Goal: Task Accomplishment & Management: Manage account settings

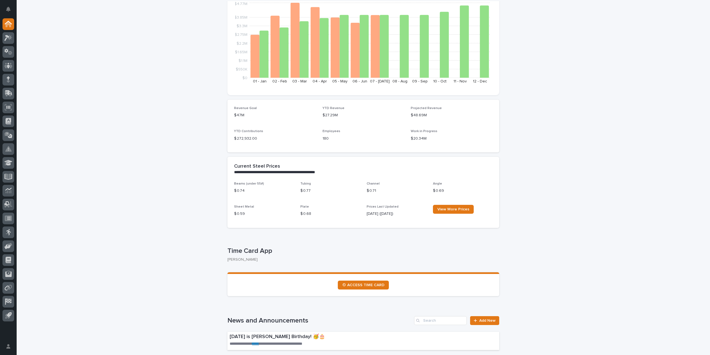
scroll to position [83, 0]
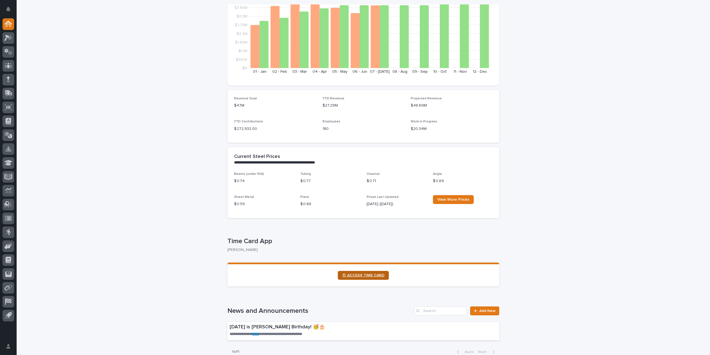
click at [353, 274] on span "⏲ ACCESS TIME CARD" at bounding box center [363, 275] width 42 height 4
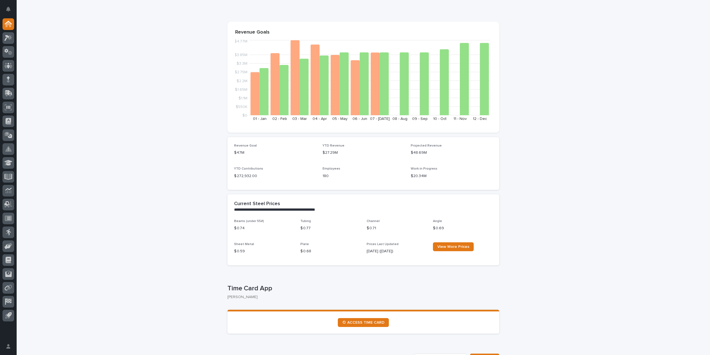
scroll to position [0, 0]
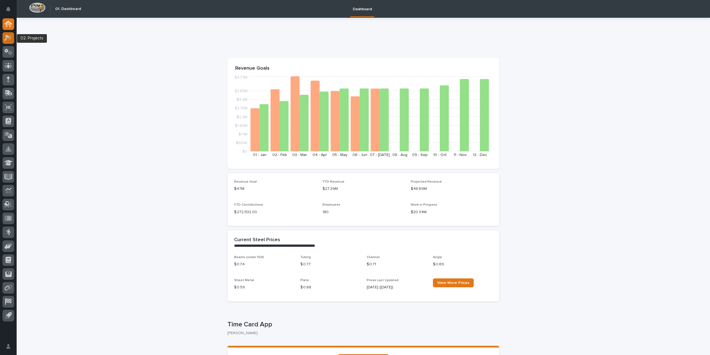
click at [6, 40] on icon at bounding box center [8, 38] width 8 height 6
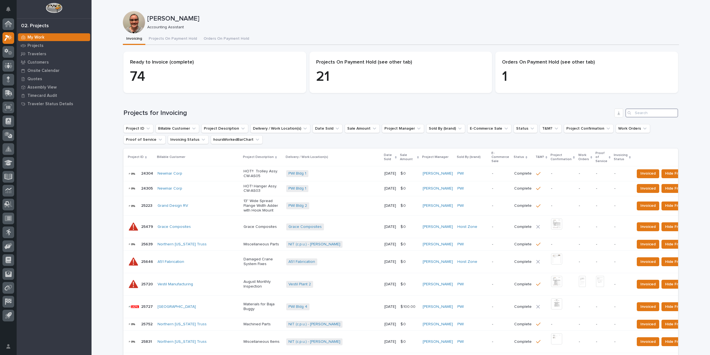
click at [637, 113] on input "Search" at bounding box center [651, 112] width 53 height 9
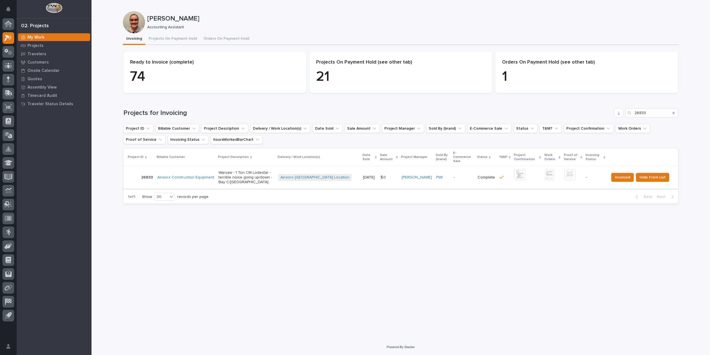
click at [514, 170] on img at bounding box center [519, 174] width 11 height 11
click at [568, 171] on img at bounding box center [569, 174] width 11 height 11
click at [630, 176] on span "Invoiced" at bounding box center [622, 177] width 15 height 7
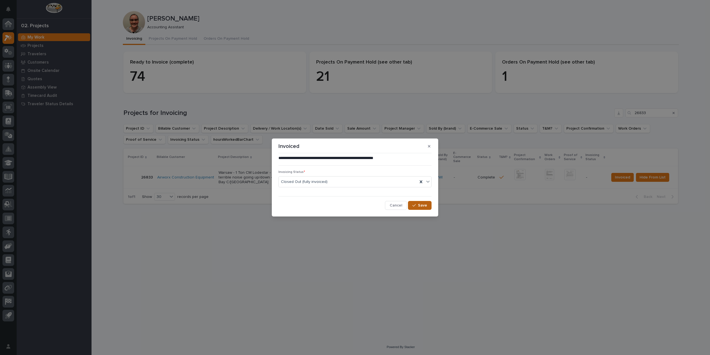
click at [421, 206] on span "Save" at bounding box center [422, 205] width 9 height 5
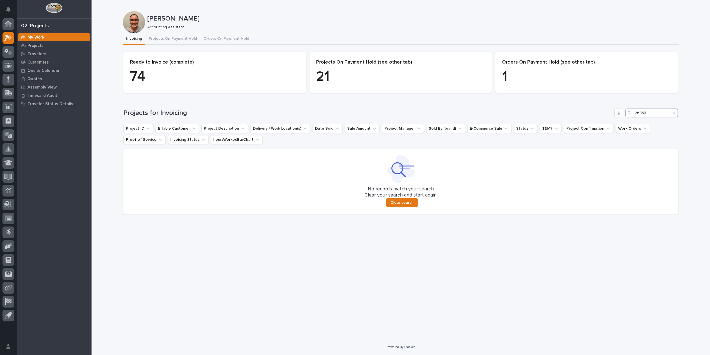
drag, startPoint x: 662, startPoint y: 114, endPoint x: 588, endPoint y: 112, distance: 73.8
click at [588, 112] on div "Projects for Invoicing 26833" at bounding box center [400, 112] width 555 height 9
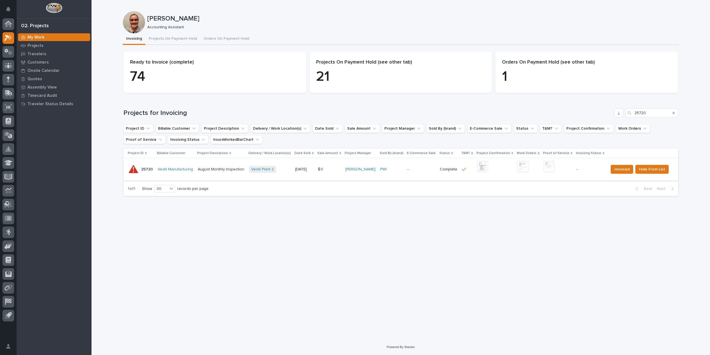
click at [486, 166] on img at bounding box center [482, 166] width 11 height 11
click at [549, 167] on img at bounding box center [549, 166] width 11 height 11
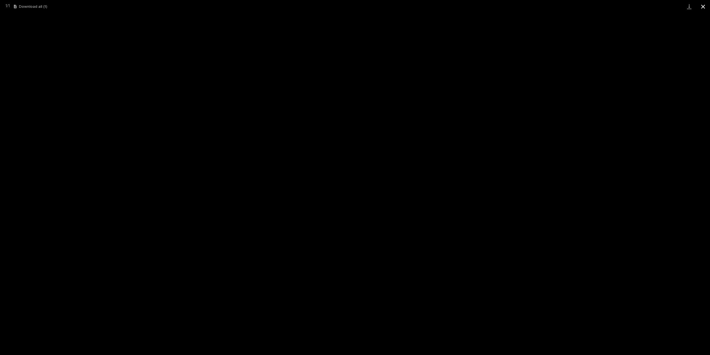
click at [700, 6] on button "Close gallery" at bounding box center [703, 6] width 14 height 13
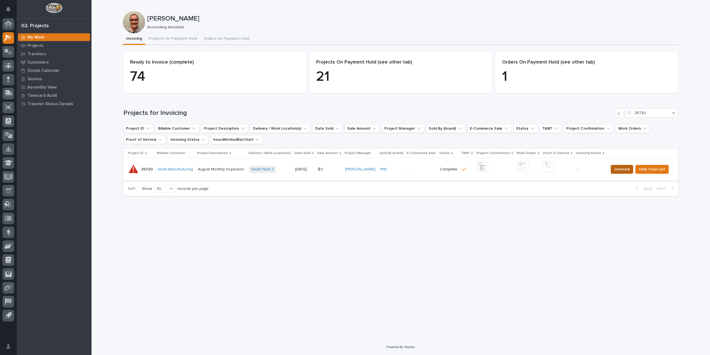
click at [623, 170] on span "Invoiced" at bounding box center [621, 169] width 15 height 7
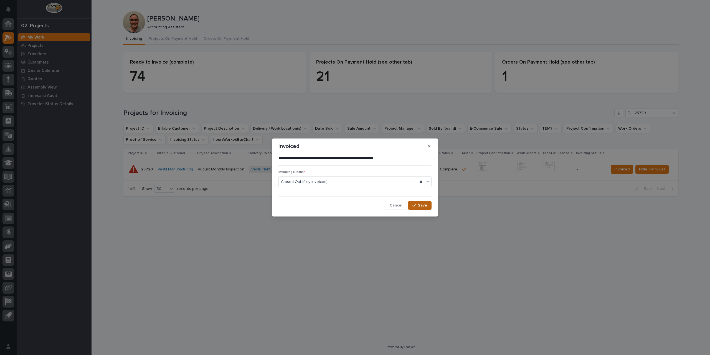
click at [416, 205] on icon "button" at bounding box center [413, 205] width 3 height 4
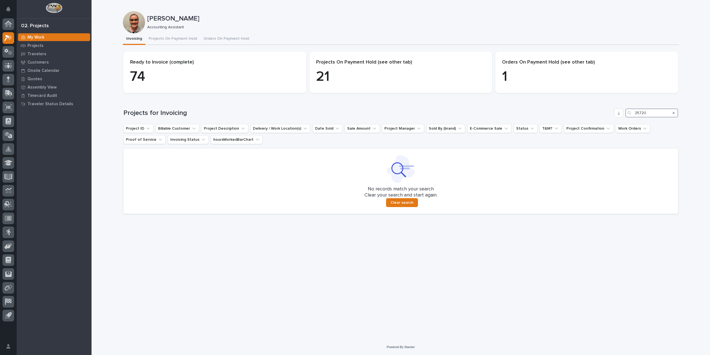
drag, startPoint x: 648, startPoint y: 112, endPoint x: 611, endPoint y: 117, distance: 37.3
click at [611, 117] on div "Projects for Invoicing 25720 Project ID Billable Customer Project Description D…" at bounding box center [400, 160] width 555 height 105
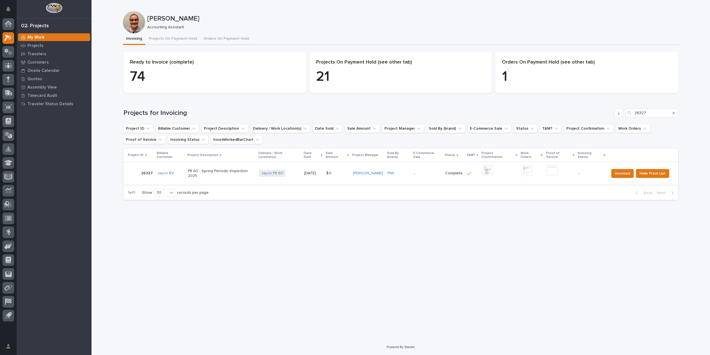
click at [488, 169] on img at bounding box center [487, 170] width 11 height 11
click at [488, 170] on img at bounding box center [487, 170] width 11 height 11
click at [553, 169] on img at bounding box center [552, 170] width 11 height 11
click at [699, 6] on button "Close gallery" at bounding box center [703, 6] width 14 height 13
click at [526, 169] on img at bounding box center [526, 170] width 11 height 11
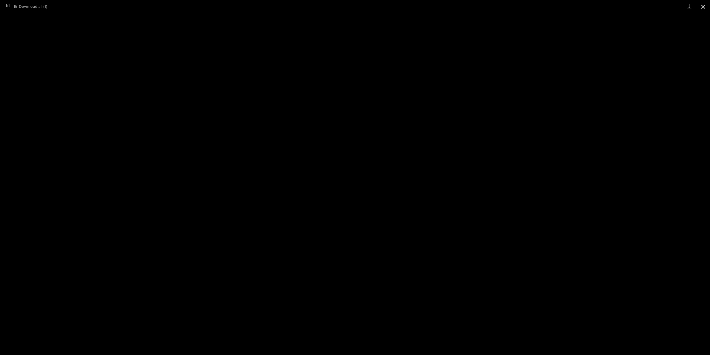
click at [704, 5] on button "Close gallery" at bounding box center [703, 6] width 14 height 13
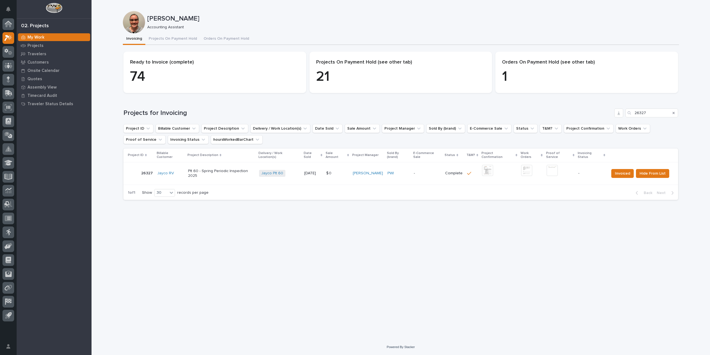
click at [553, 165] on img at bounding box center [552, 170] width 11 height 11
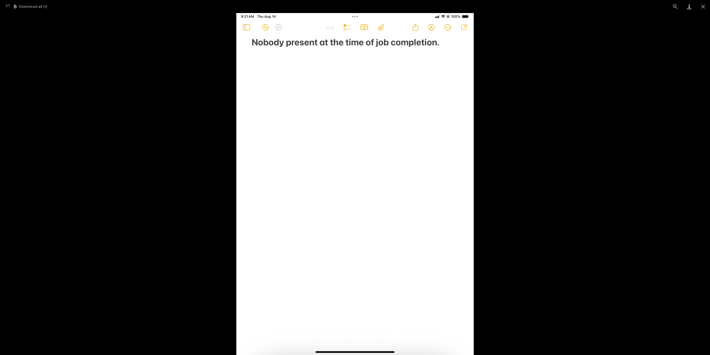
click at [689, 5] on link "Download" at bounding box center [689, 6] width 14 height 13
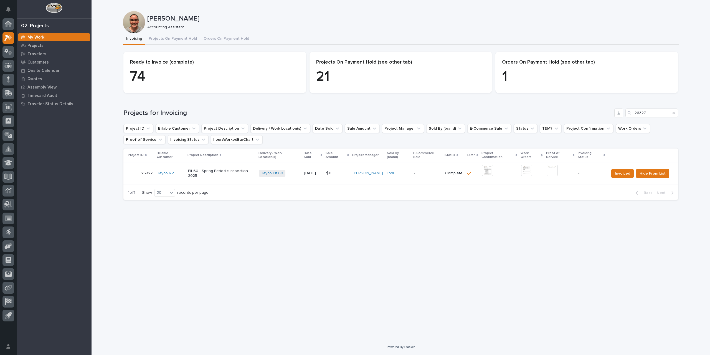
click at [705, 7] on button "Close gallery" at bounding box center [703, 6] width 14 height 13
click at [522, 169] on img at bounding box center [526, 170] width 11 height 11
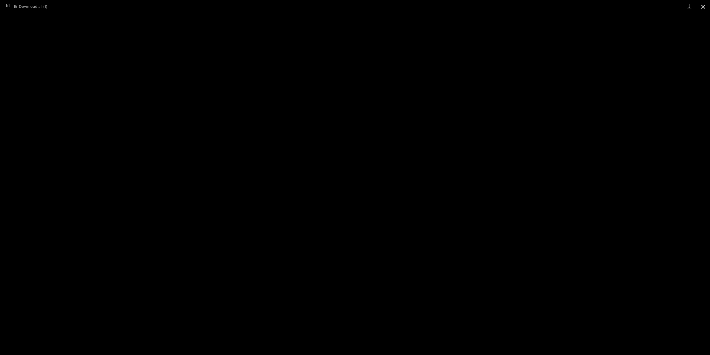
click at [709, 4] on button "Close gallery" at bounding box center [703, 6] width 14 height 13
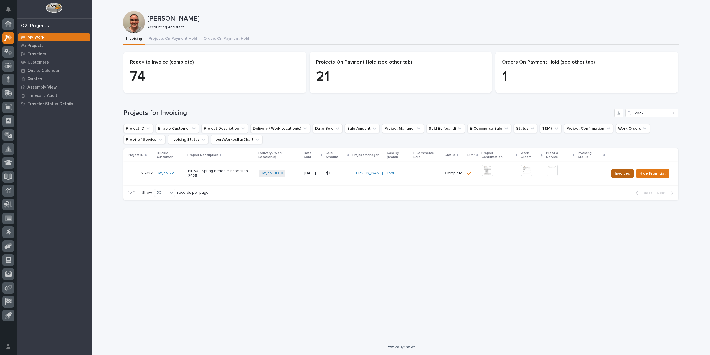
click at [623, 170] on span "Invoiced" at bounding box center [622, 173] width 15 height 7
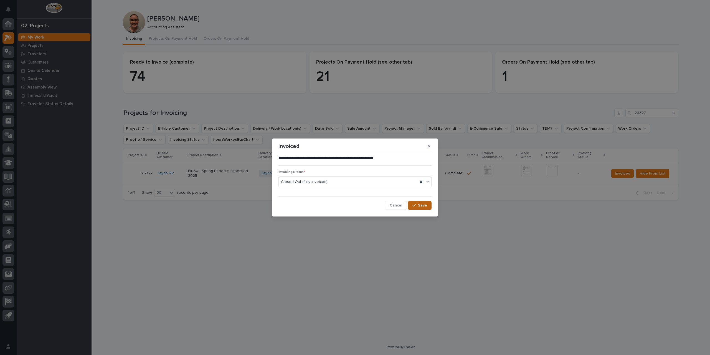
drag, startPoint x: 416, startPoint y: 204, endPoint x: 431, endPoint y: 187, distance: 23.8
click at [416, 203] on icon "button" at bounding box center [413, 205] width 3 height 4
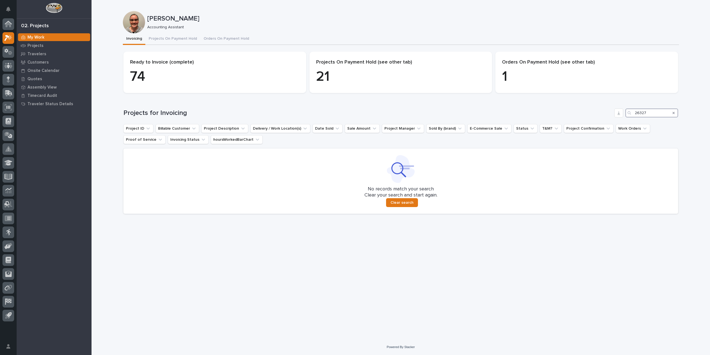
drag, startPoint x: 650, startPoint y: 113, endPoint x: 569, endPoint y: 114, distance: 81.0
click at [569, 114] on div "Projects for Invoicing 26327" at bounding box center [400, 112] width 555 height 9
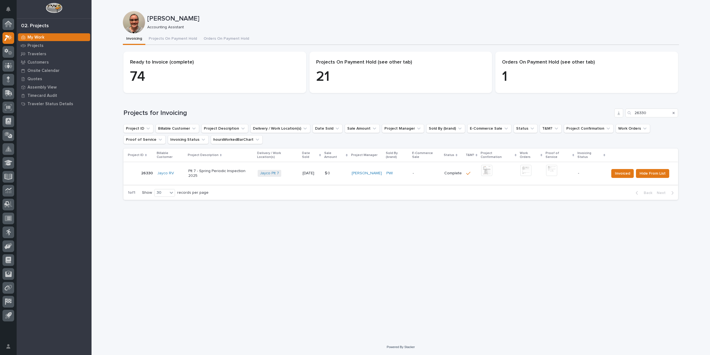
click at [487, 167] on img at bounding box center [486, 170] width 11 height 11
click at [553, 165] on img at bounding box center [551, 170] width 11 height 11
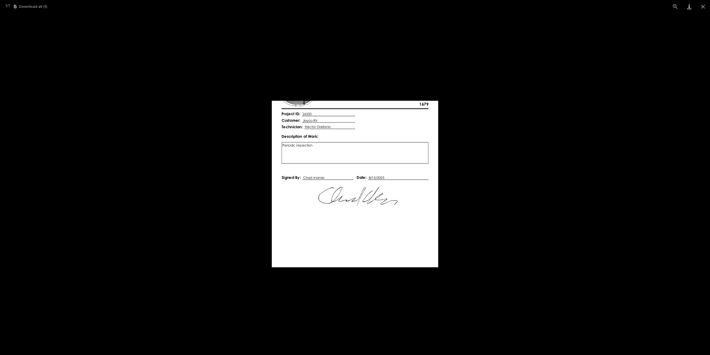
click at [692, 6] on link "Download" at bounding box center [689, 6] width 14 height 13
click at [706, 7] on button "Close gallery" at bounding box center [703, 6] width 14 height 13
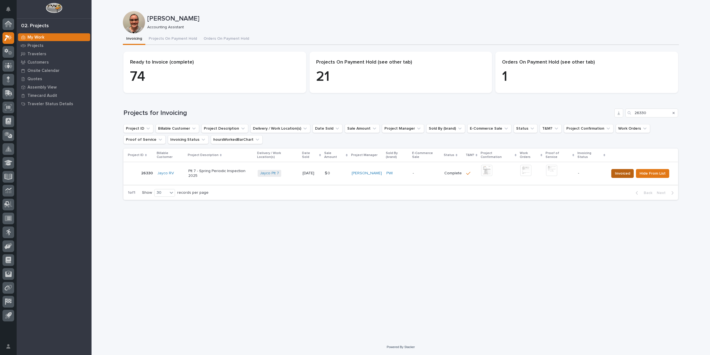
click at [623, 170] on span "Invoiced" at bounding box center [622, 173] width 15 height 7
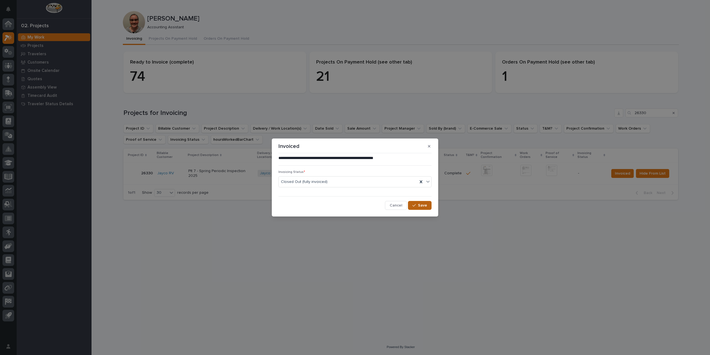
click at [424, 205] on span "Save" at bounding box center [422, 205] width 9 height 5
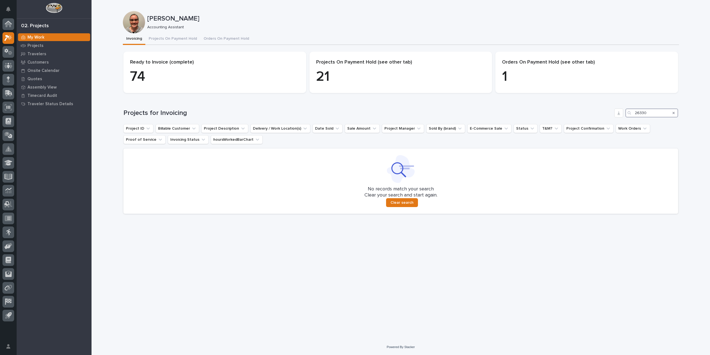
drag, startPoint x: 654, startPoint y: 113, endPoint x: 616, endPoint y: 120, distance: 38.6
click at [616, 120] on div "Projects for Invoicing 26330 Project ID Billable Customer Project Description D…" at bounding box center [400, 160] width 555 height 105
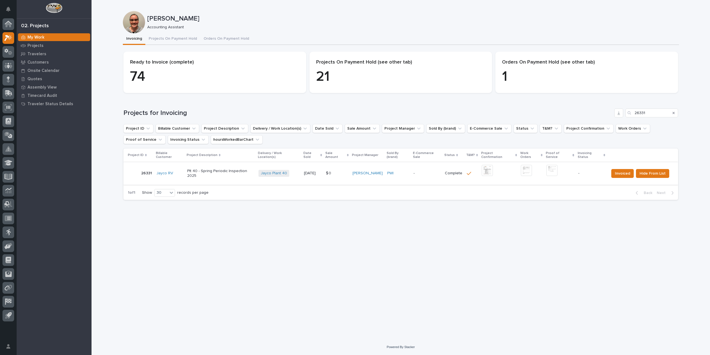
click at [489, 168] on img at bounding box center [487, 170] width 11 height 11
click at [547, 170] on img at bounding box center [551, 170] width 11 height 11
click at [554, 165] on img at bounding box center [551, 170] width 11 height 11
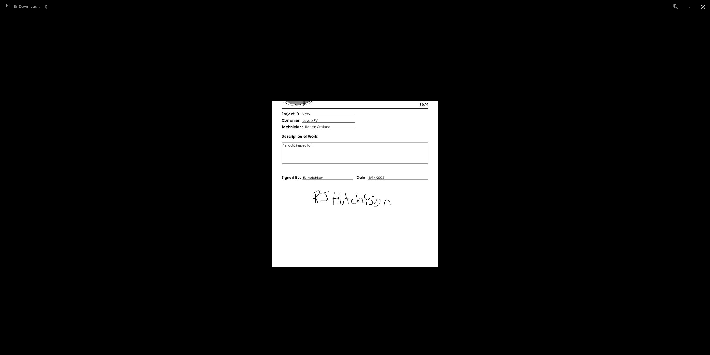
click at [706, 7] on button "Close gallery" at bounding box center [703, 6] width 14 height 13
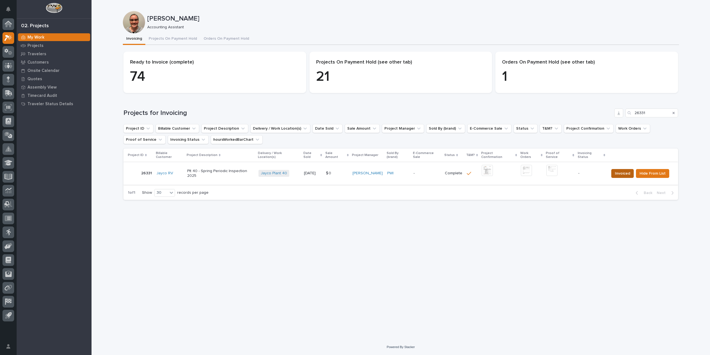
click at [626, 172] on span "Invoiced" at bounding box center [622, 173] width 15 height 7
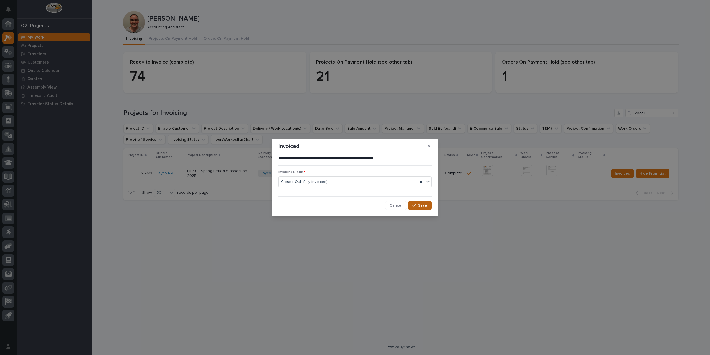
click at [425, 204] on span "Save" at bounding box center [422, 205] width 9 height 5
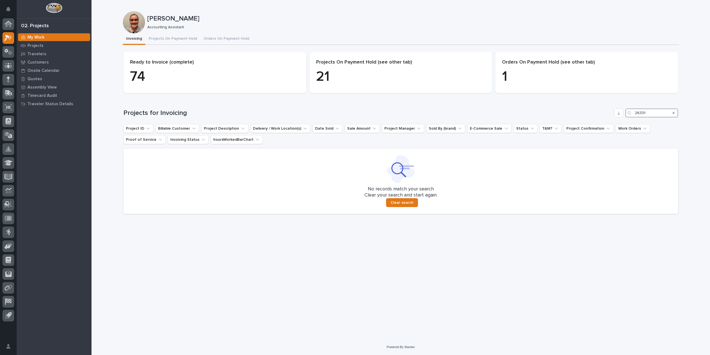
click at [646, 112] on input "26331" at bounding box center [651, 112] width 53 height 9
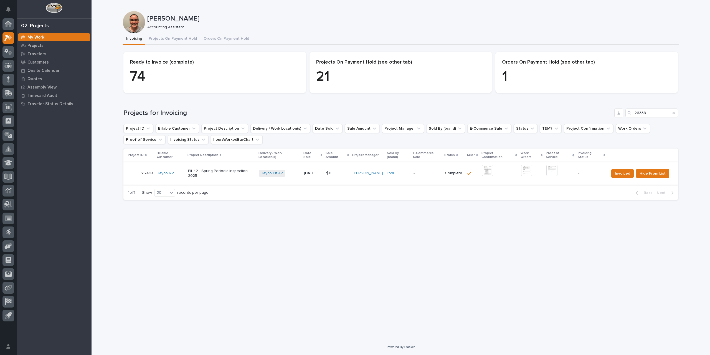
click at [489, 167] on img at bounding box center [487, 170] width 11 height 11
click at [556, 170] on img at bounding box center [551, 170] width 11 height 11
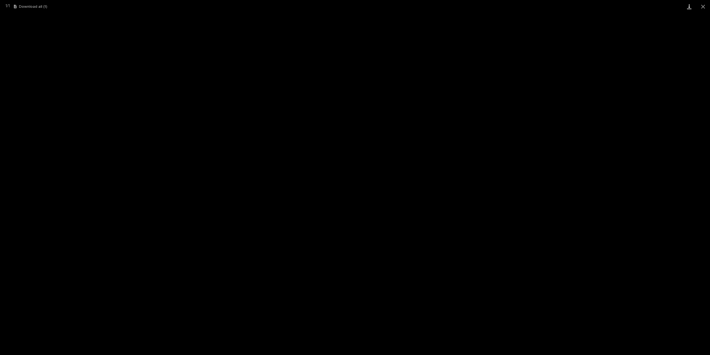
drag, startPoint x: 708, startPoint y: 6, endPoint x: 694, endPoint y: 1, distance: 14.0
click at [708, 6] on button "Close gallery" at bounding box center [703, 6] width 14 height 13
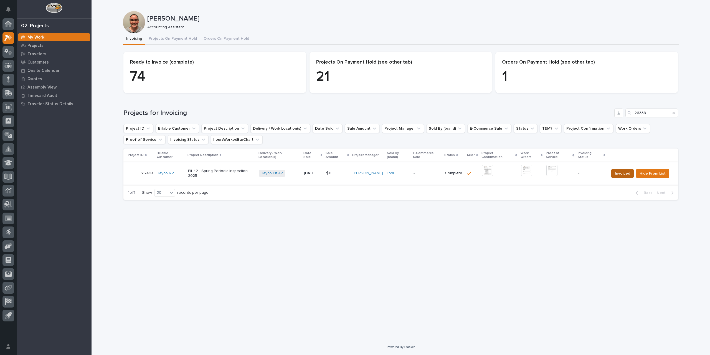
click at [622, 170] on span "Invoiced" at bounding box center [622, 173] width 15 height 7
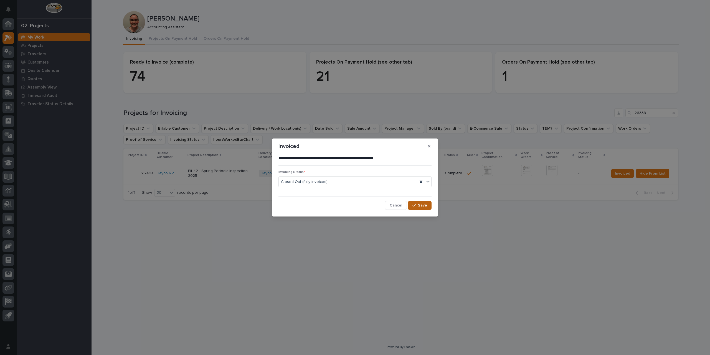
click at [429, 204] on button "Save" at bounding box center [420, 205] width 24 height 9
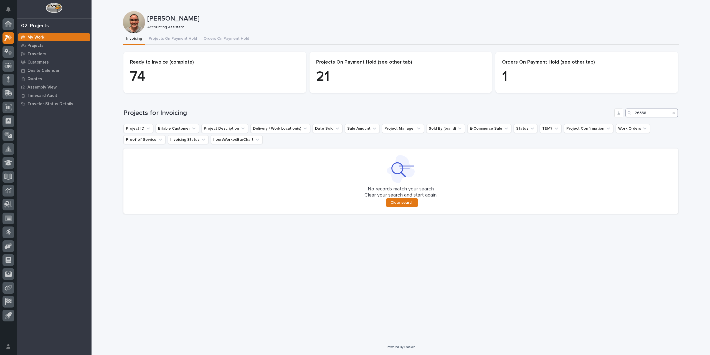
drag, startPoint x: 653, startPoint y: 113, endPoint x: 583, endPoint y: 115, distance: 69.3
click at [583, 115] on div "Projects for Invoicing 26338" at bounding box center [400, 112] width 555 height 9
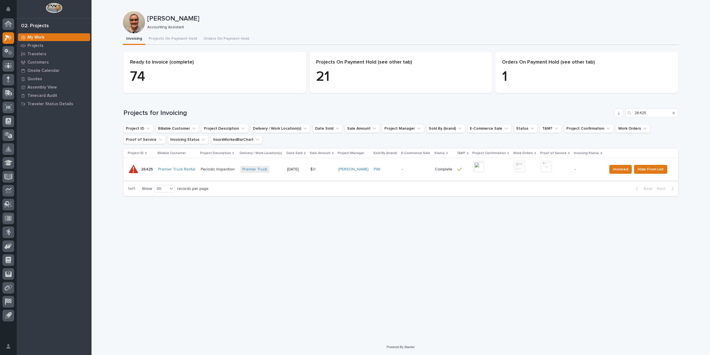
click at [476, 165] on img at bounding box center [478, 166] width 11 height 11
click at [546, 168] on img at bounding box center [546, 166] width 11 height 11
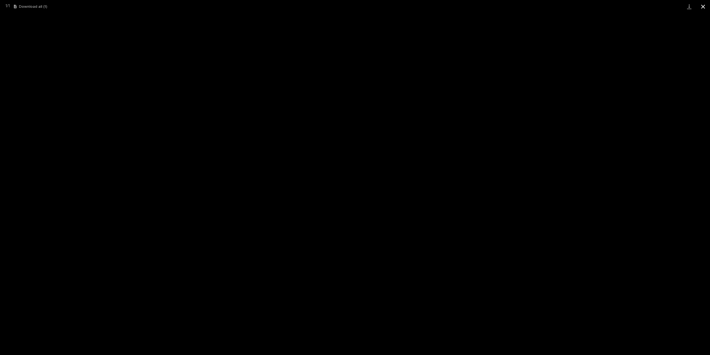
click at [706, 6] on button "Close gallery" at bounding box center [703, 6] width 14 height 13
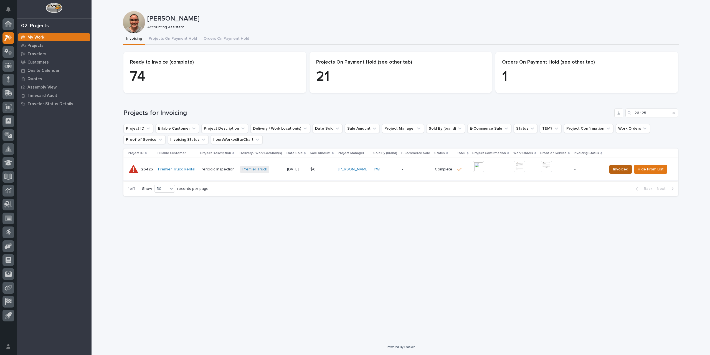
click at [616, 169] on span "Invoiced" at bounding box center [620, 169] width 15 height 7
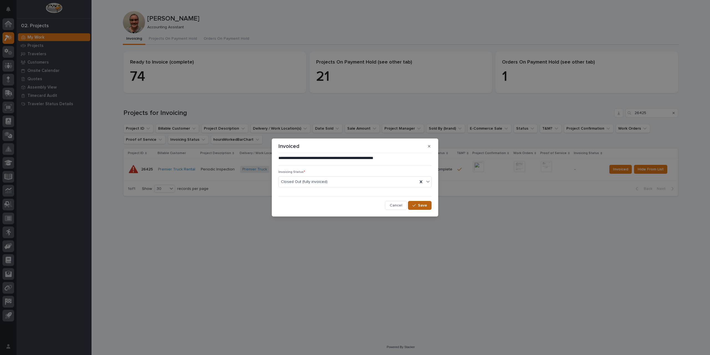
click at [421, 205] on span "Save" at bounding box center [422, 205] width 9 height 5
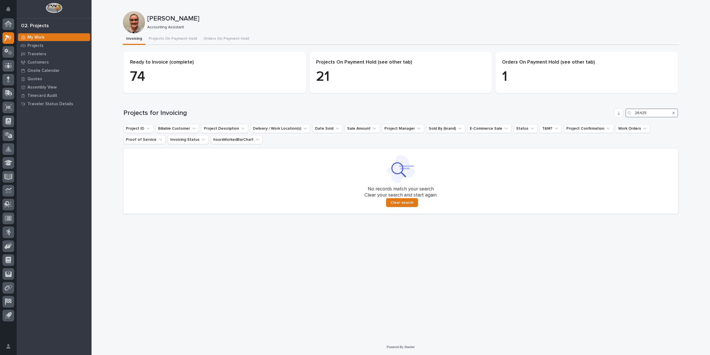
drag, startPoint x: 656, startPoint y: 112, endPoint x: 623, endPoint y: 117, distance: 33.4
click at [623, 117] on div "Projects for Invoicing 26425" at bounding box center [400, 112] width 555 height 9
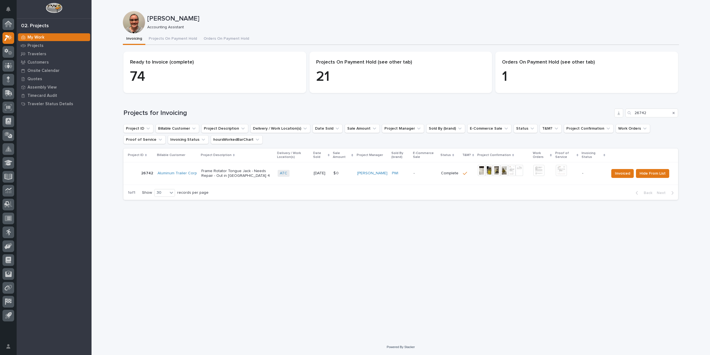
click at [479, 174] on img at bounding box center [481, 170] width 7 height 11
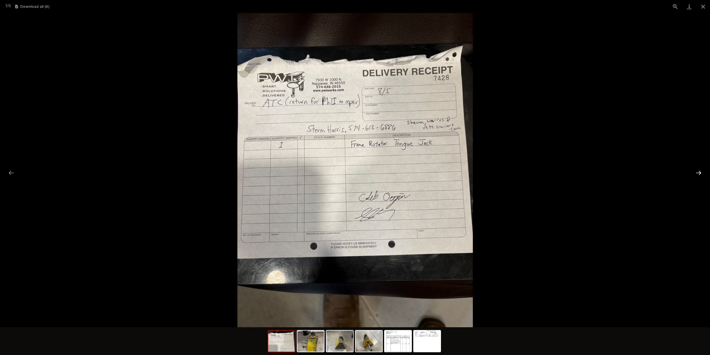
click at [701, 173] on button "Next slide" at bounding box center [699, 172] width 12 height 11
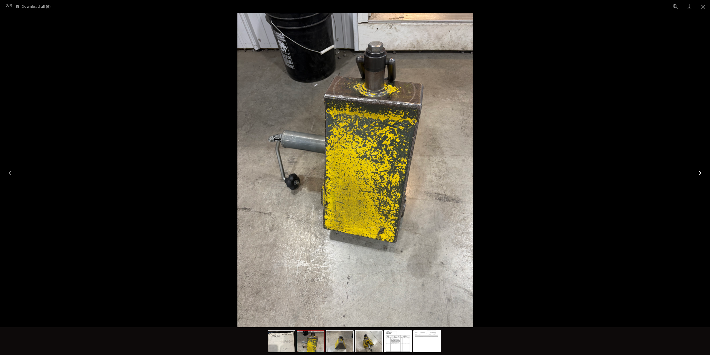
click at [701, 173] on button "Next slide" at bounding box center [699, 172] width 12 height 11
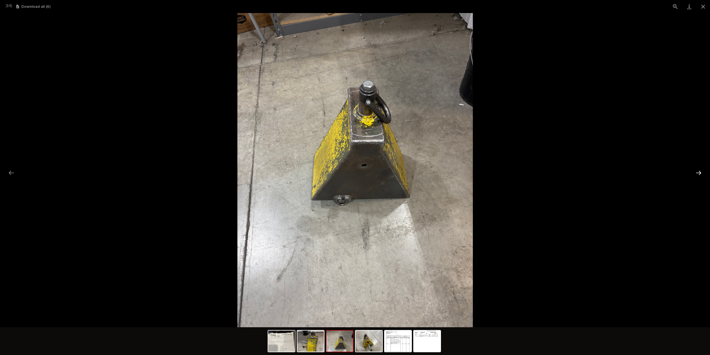
click at [701, 173] on button "Next slide" at bounding box center [699, 172] width 12 height 11
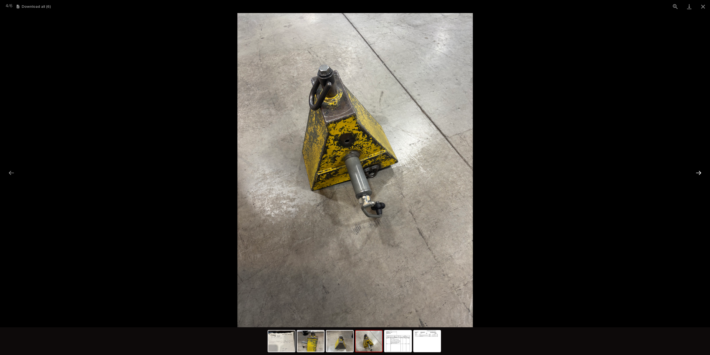
click at [701, 173] on button "Next slide" at bounding box center [699, 172] width 12 height 11
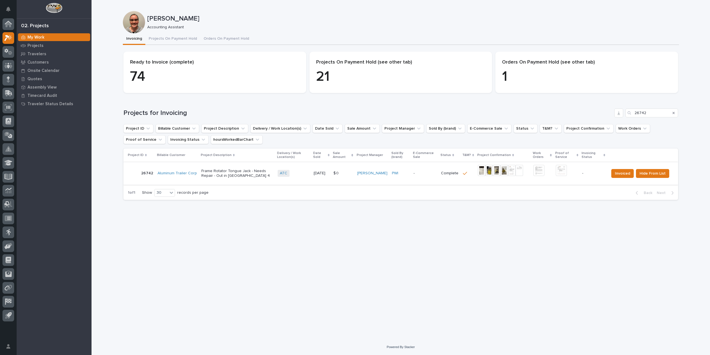
click at [565, 170] on img at bounding box center [561, 170] width 11 height 11
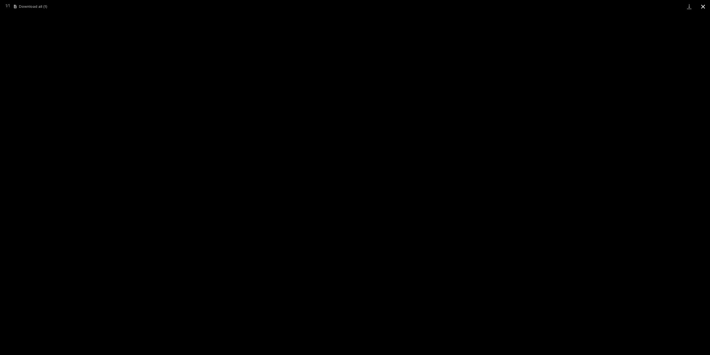
click at [702, 4] on button "Close gallery" at bounding box center [703, 6] width 14 height 13
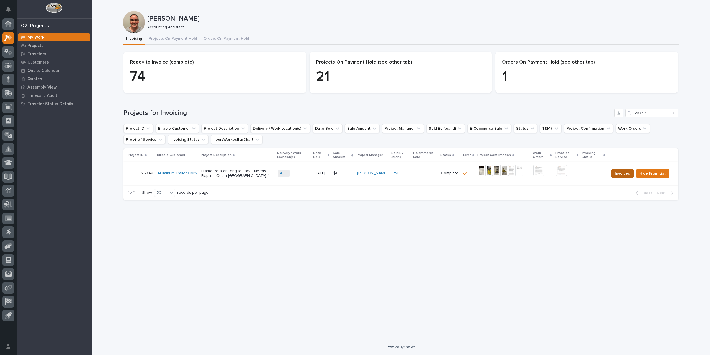
click at [616, 172] on button "Invoiced" at bounding box center [622, 173] width 22 height 9
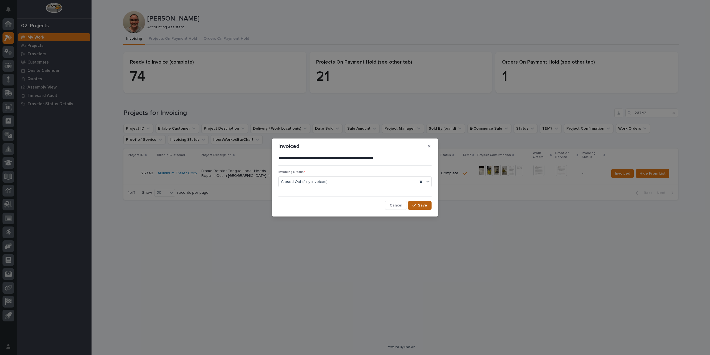
click at [416, 205] on div "button" at bounding box center [415, 205] width 6 height 4
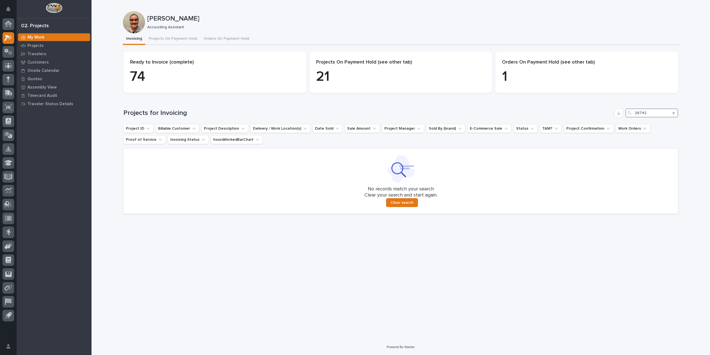
drag, startPoint x: 659, startPoint y: 113, endPoint x: 570, endPoint y: 119, distance: 88.7
click at [570, 119] on div "Projects for Invoicing 26742 Project ID Billable Customer Project Description D…" at bounding box center [400, 160] width 555 height 105
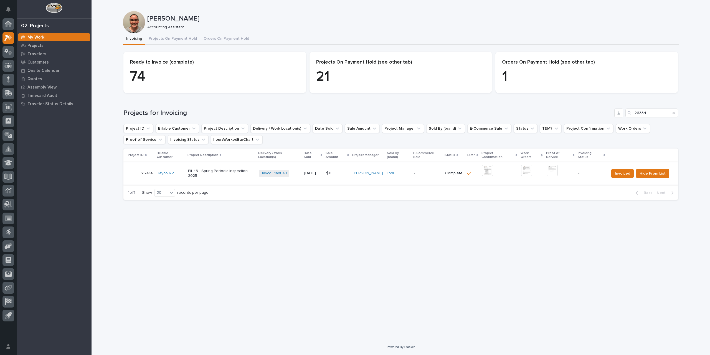
click at [486, 170] on img at bounding box center [487, 170] width 11 height 11
click at [490, 168] on img at bounding box center [487, 170] width 11 height 11
click at [553, 165] on img at bounding box center [552, 170] width 11 height 11
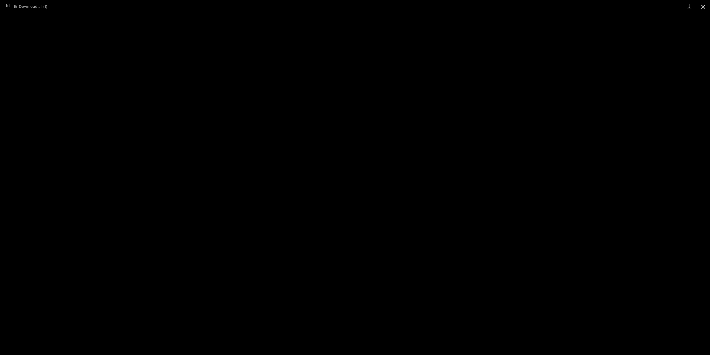
click at [703, 5] on button "Close gallery" at bounding box center [703, 6] width 14 height 13
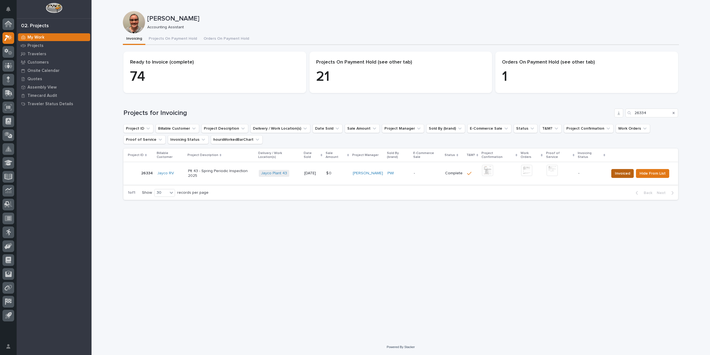
click at [625, 170] on span "Invoiced" at bounding box center [622, 173] width 15 height 7
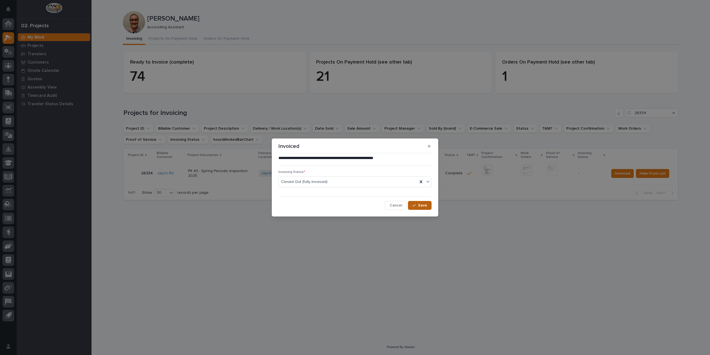
click at [421, 209] on button "Save" at bounding box center [420, 205] width 24 height 9
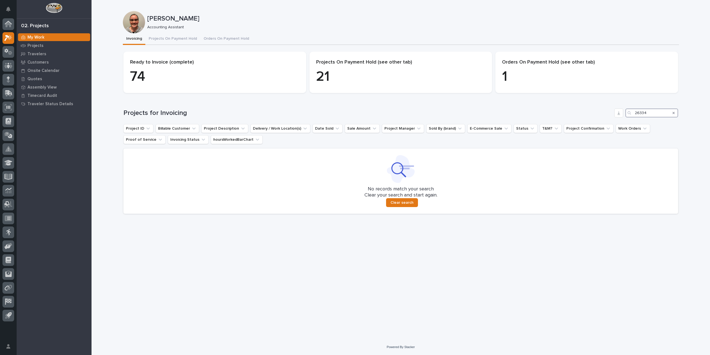
drag, startPoint x: 659, startPoint y: 112, endPoint x: 576, endPoint y: 116, distance: 83.0
click at [576, 116] on div "Projects for Invoicing 26334" at bounding box center [400, 112] width 555 height 9
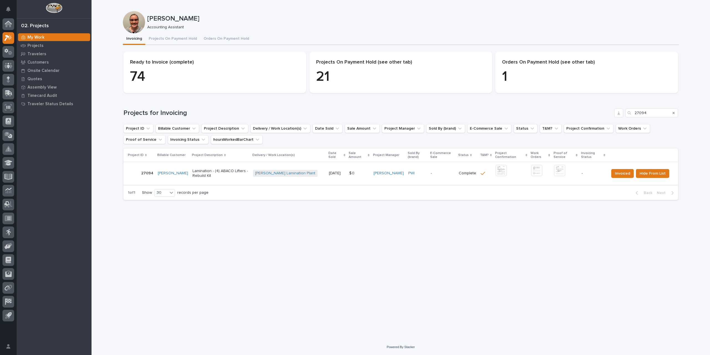
click at [496, 169] on img at bounding box center [501, 170] width 11 height 11
click at [557, 175] on img at bounding box center [559, 170] width 11 height 11
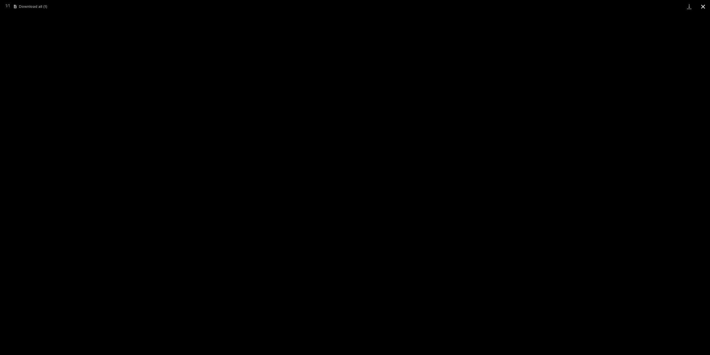
click at [704, 8] on button "Close gallery" at bounding box center [703, 6] width 14 height 13
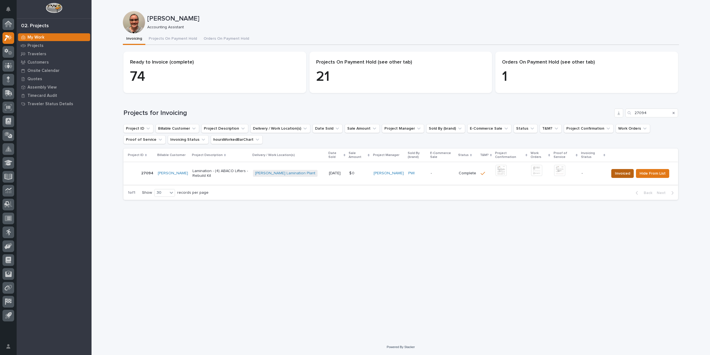
click at [626, 174] on span "Invoiced" at bounding box center [622, 173] width 15 height 7
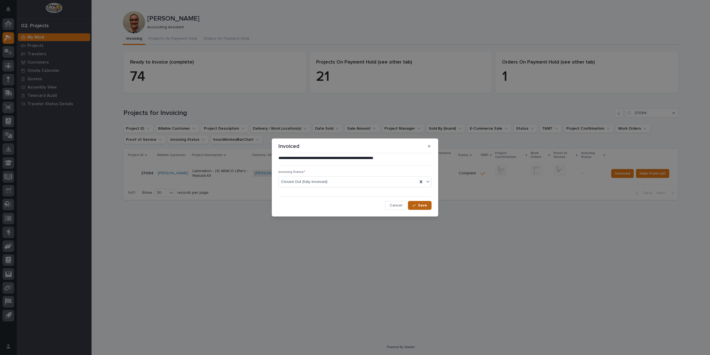
click at [419, 205] on span "Save" at bounding box center [422, 205] width 9 height 5
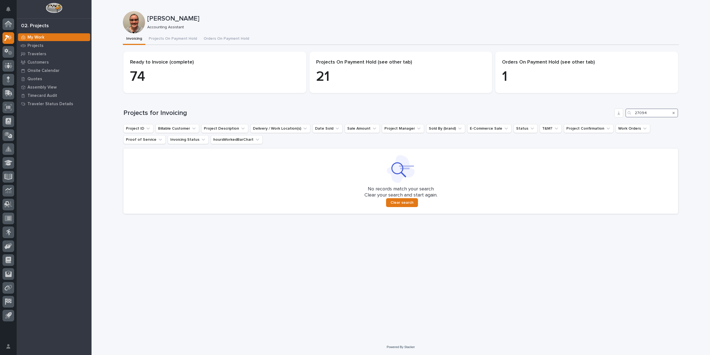
click at [656, 112] on input "27094" at bounding box center [651, 112] width 53 height 9
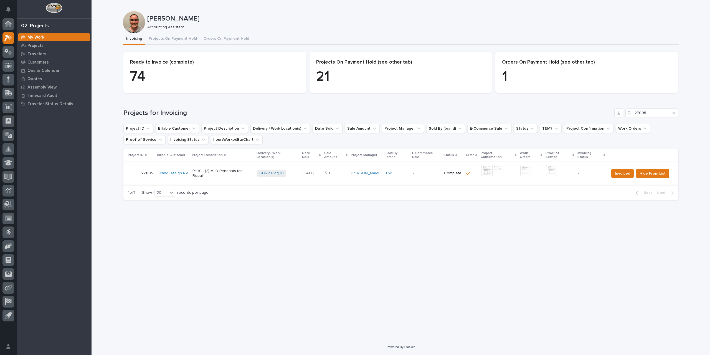
click at [484, 166] on img at bounding box center [486, 170] width 11 height 11
click at [550, 166] on img at bounding box center [551, 170] width 11 height 11
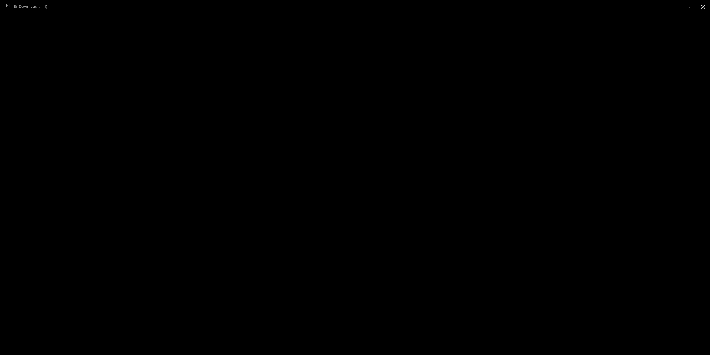
click at [702, 7] on button "Close gallery" at bounding box center [703, 6] width 14 height 13
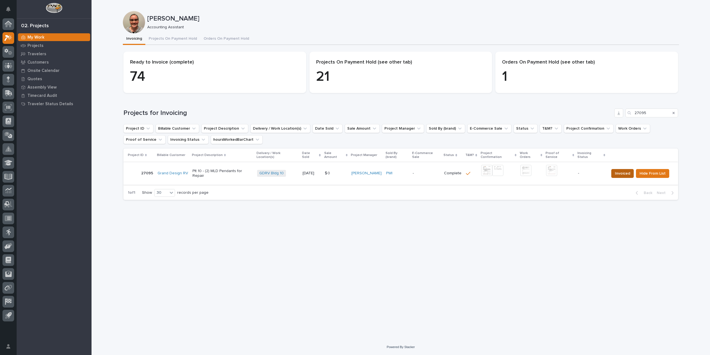
click at [625, 170] on span "Invoiced" at bounding box center [622, 173] width 15 height 7
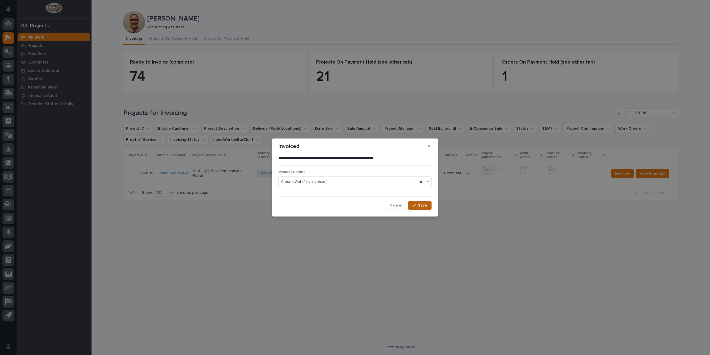
click at [421, 208] on button "Save" at bounding box center [420, 205] width 24 height 9
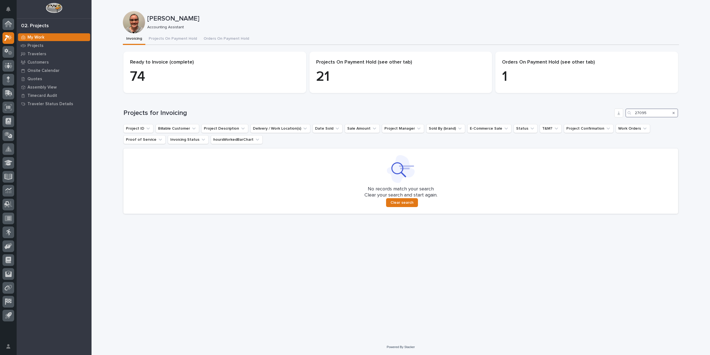
drag, startPoint x: 656, startPoint y: 115, endPoint x: 623, endPoint y: 118, distance: 33.2
click at [623, 118] on div "Projects for Invoicing 27095 Project ID Billable Customer Project Description D…" at bounding box center [400, 160] width 555 height 105
type input "27098"
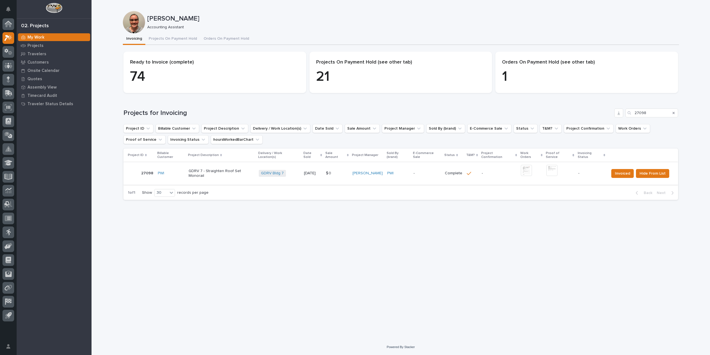
click at [528, 168] on img at bounding box center [526, 170] width 11 height 11
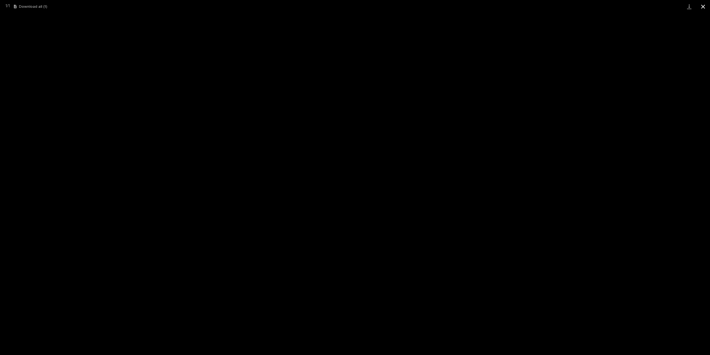
click at [702, 7] on button "Close gallery" at bounding box center [703, 6] width 14 height 13
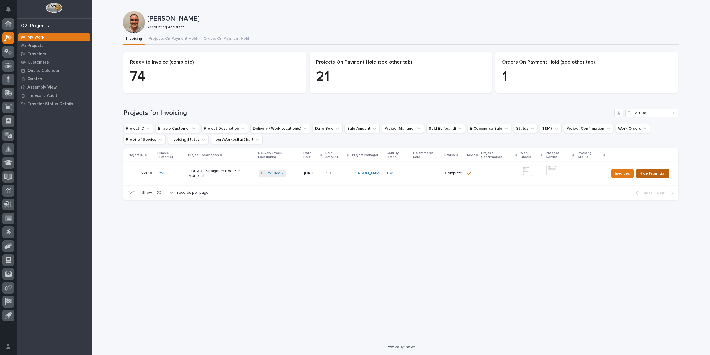
click at [647, 171] on span "Hide From List" at bounding box center [652, 173] width 26 height 7
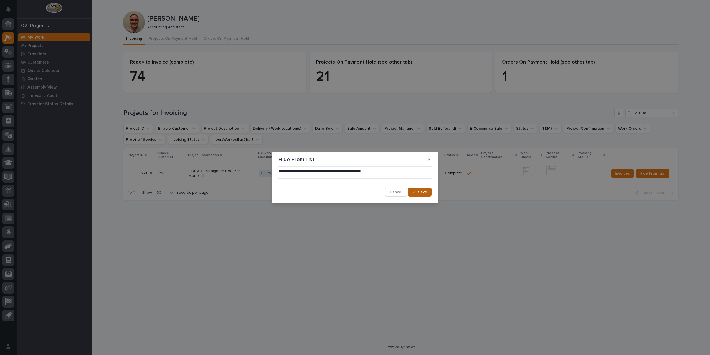
click at [421, 194] on span "Save" at bounding box center [422, 191] width 9 height 5
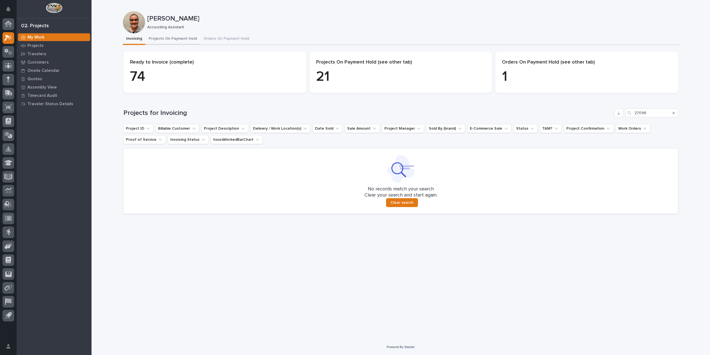
click at [171, 38] on button "Projects On Payment Hold" at bounding box center [172, 39] width 55 height 12
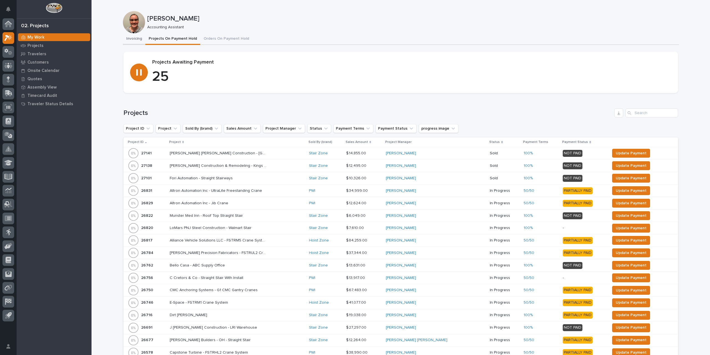
click at [132, 38] on button "Invoicing" at bounding box center [134, 39] width 22 height 12
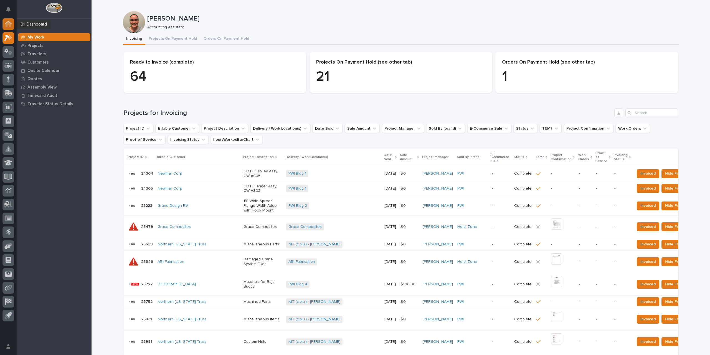
click at [11, 24] on icon at bounding box center [9, 25] width 6 height 6
